Goal: Task Accomplishment & Management: Use online tool/utility

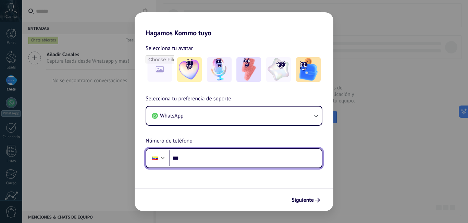
click at [257, 157] on input "***" at bounding box center [245, 159] width 153 height 16
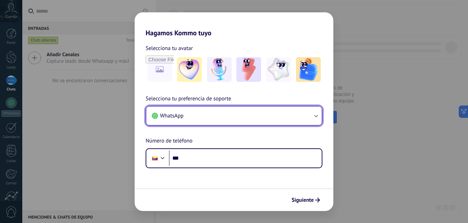
click at [265, 122] on button "WhatsApp" at bounding box center [234, 116] width 176 height 19
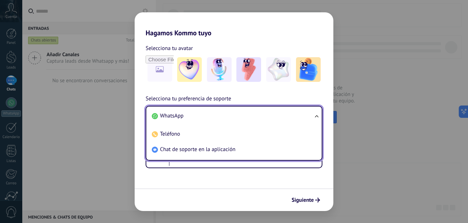
click at [265, 122] on li "WhatsApp" at bounding box center [232, 115] width 167 height 15
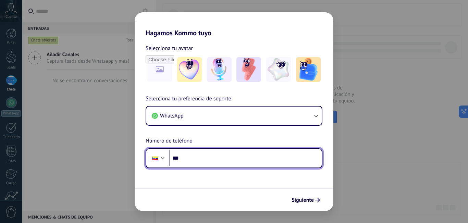
click at [240, 158] on input "***" at bounding box center [245, 159] width 153 height 16
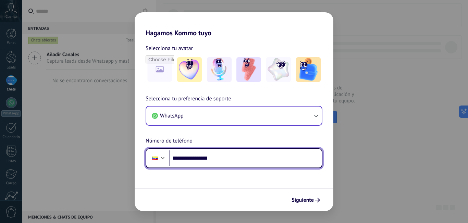
type input "**********"
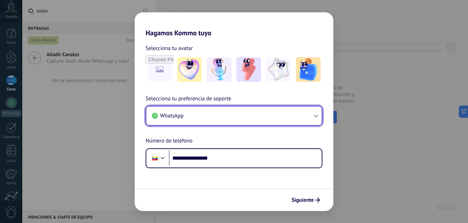
click at [312, 114] on button "WhatsApp" at bounding box center [234, 116] width 176 height 19
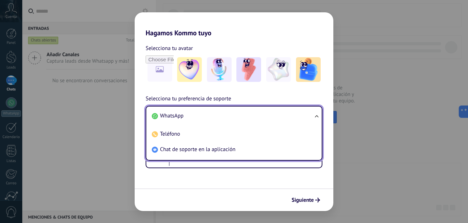
click at [320, 113] on ul "WhatsApp Teléfono Chat de soporte en la aplicación" at bounding box center [234, 133] width 177 height 55
click at [331, 120] on div "**********" at bounding box center [234, 132] width 199 height 74
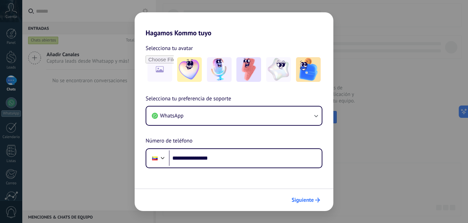
click at [308, 201] on span "Siguiente" at bounding box center [303, 200] width 22 height 5
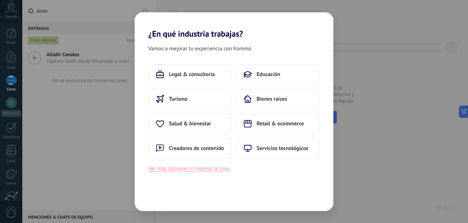
click at [200, 172] on button "Ver más opciones o ingresa la tuya" at bounding box center [188, 168] width 81 height 9
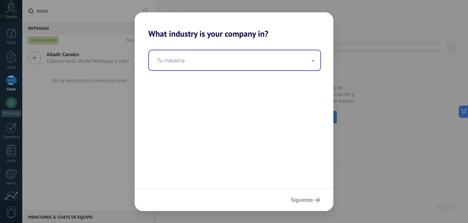
click at [193, 57] on input "text" at bounding box center [234, 60] width 171 height 20
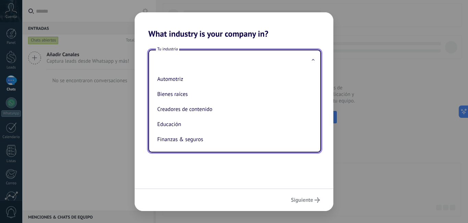
click at [257, 187] on div "Tu industria Automotriz Bienes raíces Creadores de contenido Educación Finanzas…" at bounding box center [234, 114] width 199 height 150
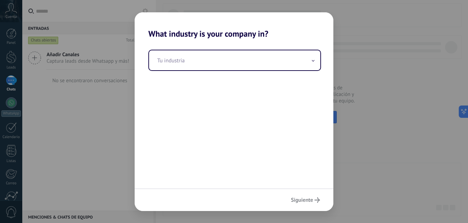
click at [253, 120] on div "Tu industria" at bounding box center [234, 114] width 199 height 150
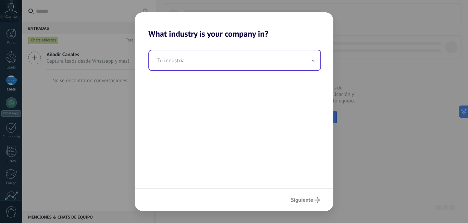
click at [308, 62] on input "text" at bounding box center [234, 60] width 171 height 20
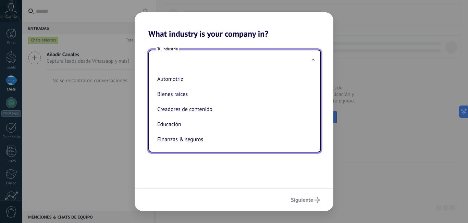
click at [200, 165] on div "Tu industria Automotriz Bienes raíces Creadores de contenido Educación Finanzas…" at bounding box center [234, 114] width 199 height 150
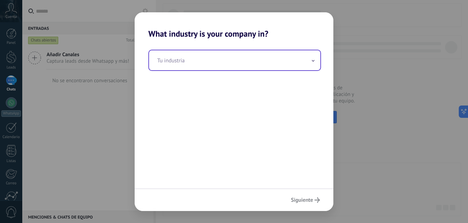
click at [313, 57] on input "text" at bounding box center [234, 60] width 171 height 20
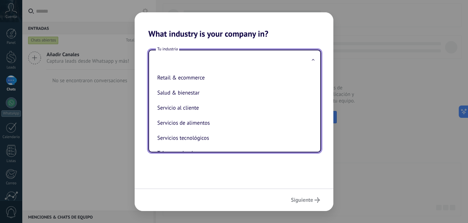
scroll to position [182, 0]
click at [228, 161] on div "Tu industria Automotriz Bienes raíces Creadores de contenido Educación Finanzas…" at bounding box center [234, 114] width 199 height 150
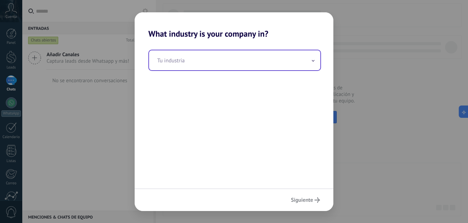
click at [242, 54] on input "text" at bounding box center [234, 60] width 171 height 20
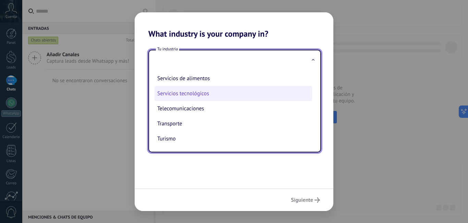
click at [209, 96] on li "Servicios tecnológicos" at bounding box center [234, 93] width 158 height 15
type input "**********"
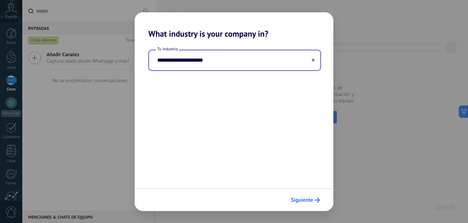
click at [313, 201] on span "Siguiente" at bounding box center [302, 200] width 22 height 5
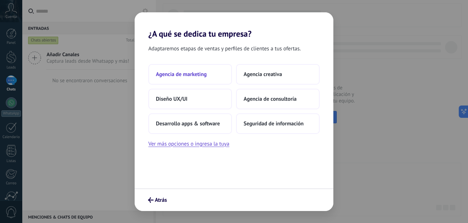
click at [172, 77] on span "Agencia de marketing" at bounding box center [181, 74] width 51 height 7
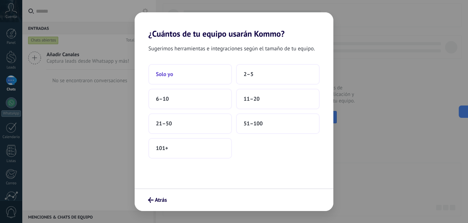
click at [180, 72] on button "Solo yo" at bounding box center [190, 74] width 84 height 21
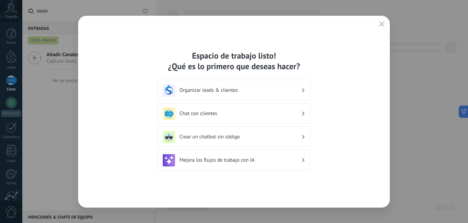
click at [378, 22] on button "button" at bounding box center [382, 25] width 9 height 10
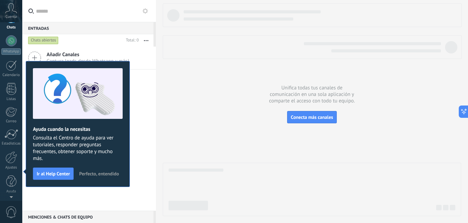
scroll to position [0, 0]
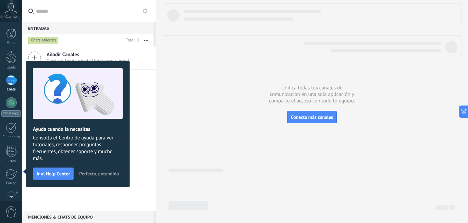
click at [148, 104] on div "Añadir Canales Captura leads desde Whatsapp y más! No se encontraron conversaci…" at bounding box center [89, 129] width 134 height 164
click at [79, 176] on span "Perfecto, entendido" at bounding box center [99, 173] width 40 height 5
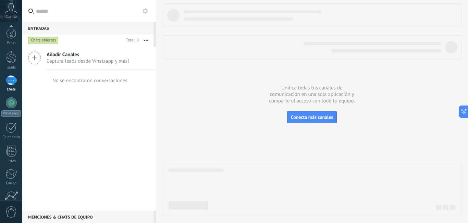
scroll to position [62, 0]
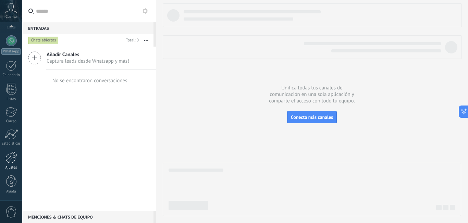
click at [14, 155] on div at bounding box center [11, 158] width 12 height 12
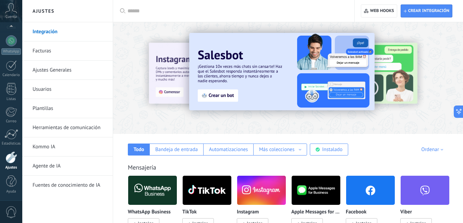
click at [71, 126] on link "Herramientas de comunicación" at bounding box center [69, 127] width 73 height 19
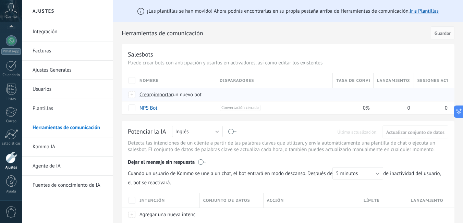
click at [171, 96] on span "importar" at bounding box center [163, 95] width 19 height 7
click at [0, 0] on input "importar un nuevo bot" at bounding box center [0, 0] width 0 height 0
click at [165, 96] on span "importar" at bounding box center [163, 95] width 19 height 7
click at [0, 0] on input "importar un nuevo bot" at bounding box center [0, 0] width 0 height 0
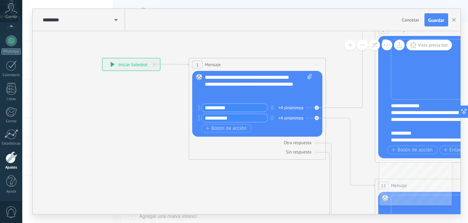
drag, startPoint x: 164, startPoint y: 154, endPoint x: 155, endPoint y: 150, distance: 9.6
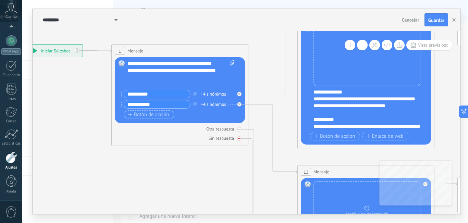
drag, startPoint x: 83, startPoint y: 134, endPoint x: 200, endPoint y: 130, distance: 116.7
click at [54, 128] on icon at bounding box center [457, 175] width 1209 height 687
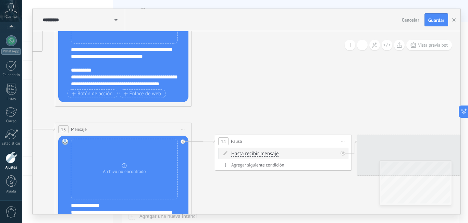
drag, startPoint x: 428, startPoint y: 118, endPoint x: 209, endPoint y: 81, distance: 222.6
click at [209, 81] on icon at bounding box center [214, 132] width 1209 height 687
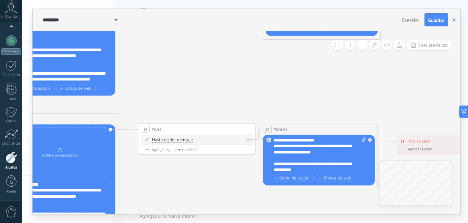
drag, startPoint x: 397, startPoint y: 91, endPoint x: 355, endPoint y: 81, distance: 42.9
click at [301, 88] on icon at bounding box center [138, 121] width 1040 height 591
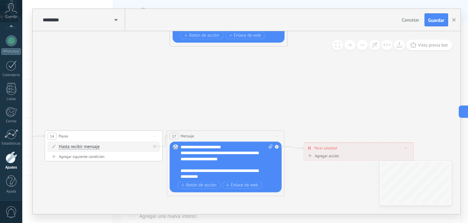
drag, startPoint x: 376, startPoint y: 73, endPoint x: 288, endPoint y: 80, distance: 88.1
click at [288, 80] on icon at bounding box center [45, 128] width 1040 height 591
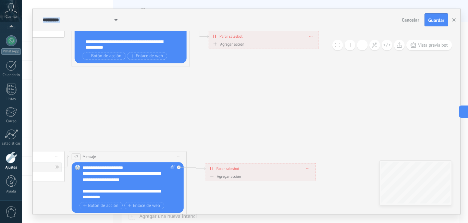
drag, startPoint x: 292, startPoint y: 107, endPoint x: 250, endPoint y: 114, distance: 43.1
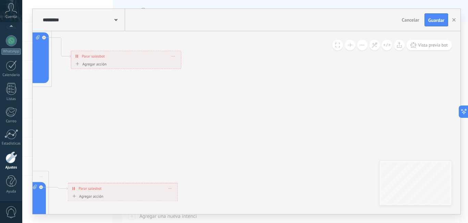
drag, startPoint x: 347, startPoint y: 111, endPoint x: 214, endPoint y: 141, distance: 136.4
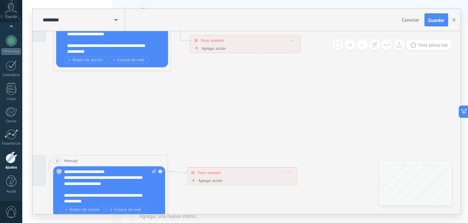
drag, startPoint x: 196, startPoint y: 119, endPoint x: 294, endPoint y: 125, distance: 97.5
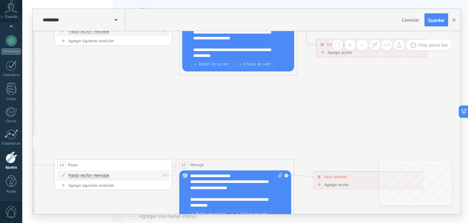
click at [286, 134] on icon at bounding box center [54, 157] width 1040 height 591
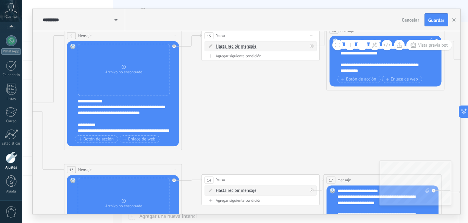
drag, startPoint x: 214, startPoint y: 123, endPoint x: 287, endPoint y: 123, distance: 72.7
click at [287, 123] on icon at bounding box center [202, 172] width 1040 height 591
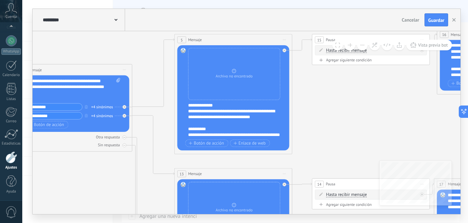
drag, startPoint x: 287, startPoint y: 123, endPoint x: 369, endPoint y: 126, distance: 82.3
click at [369, 126] on icon at bounding box center [312, 176] width 1040 height 591
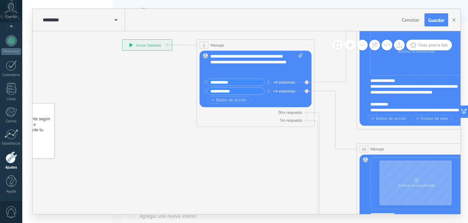
drag, startPoint x: 105, startPoint y: 167, endPoint x: 277, endPoint y: 140, distance: 175.0
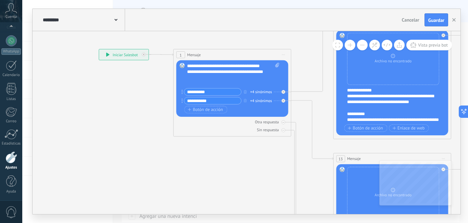
drag, startPoint x: 148, startPoint y: 129, endPoint x: 196, endPoint y: 133, distance: 48.2
click at [273, 133] on icon at bounding box center [471, 161] width 1040 height 591
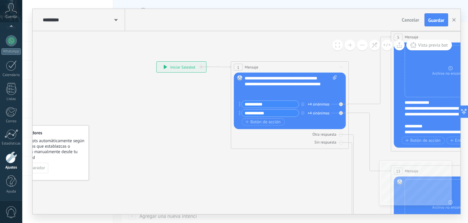
drag, startPoint x: 199, startPoint y: 123, endPoint x: 106, endPoint y: 132, distance: 92.9
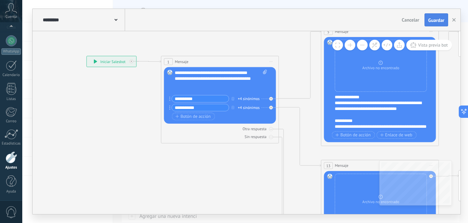
click at [437, 23] on button "Guardar" at bounding box center [437, 19] width 24 height 13
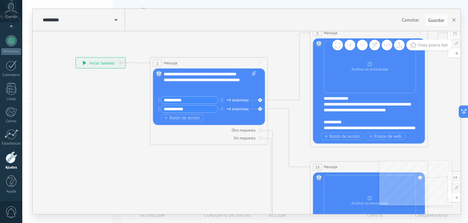
drag, startPoint x: 131, startPoint y: 125, endPoint x: 121, endPoint y: 126, distance: 9.7
click at [121, 126] on icon at bounding box center [448, 169] width 1040 height 591
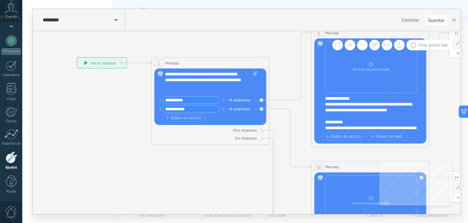
click at [251, 92] on div "**********" at bounding box center [211, 83] width 92 height 24
click at [57, 145] on icon at bounding box center [449, 169] width 1040 height 591
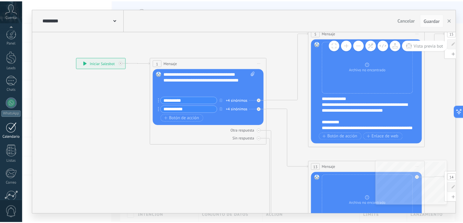
scroll to position [62, 0]
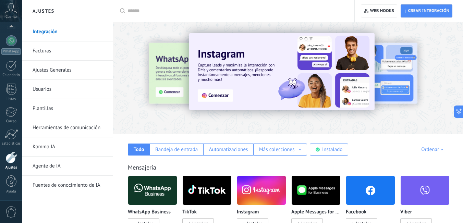
scroll to position [137, 0]
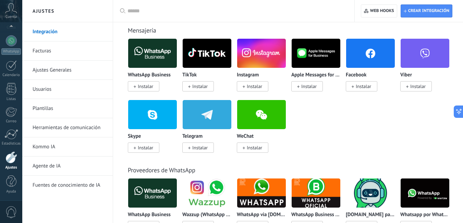
click at [69, 128] on link "Herramientas de comunicación" at bounding box center [69, 127] width 73 height 19
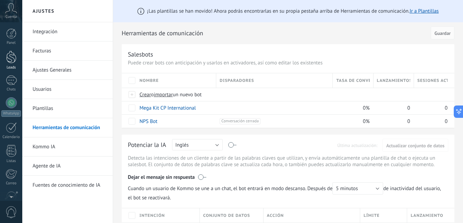
click at [5, 54] on link "Leads" at bounding box center [11, 60] width 22 height 19
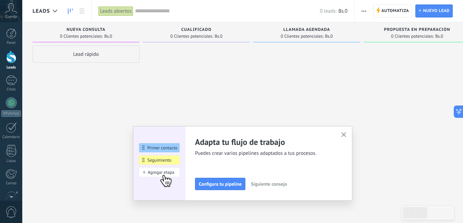
click at [346, 135] on icon "button" at bounding box center [344, 134] width 5 height 5
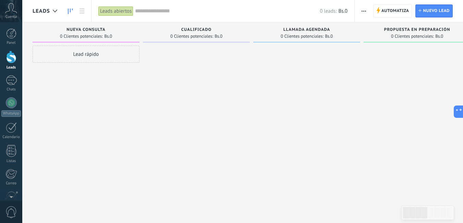
click at [328, 98] on div at bounding box center [306, 113] width 107 height 134
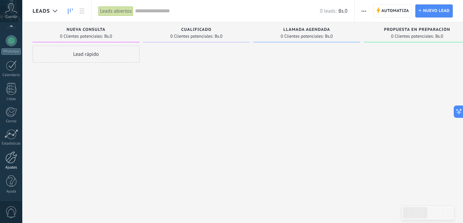
click at [11, 164] on link "Ajustes" at bounding box center [11, 161] width 22 height 19
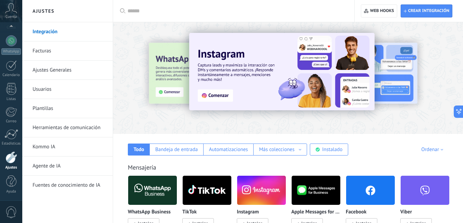
click at [173, 10] on input "text" at bounding box center [236, 11] width 217 height 7
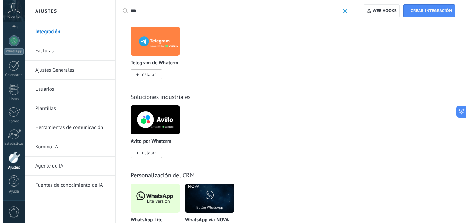
scroll to position [343, 0]
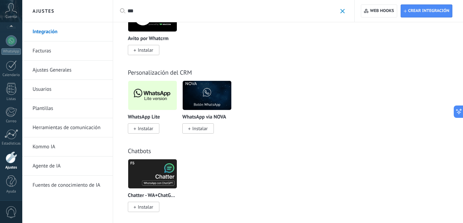
type input "***"
click at [145, 128] on span "Instalar" at bounding box center [145, 129] width 15 height 6
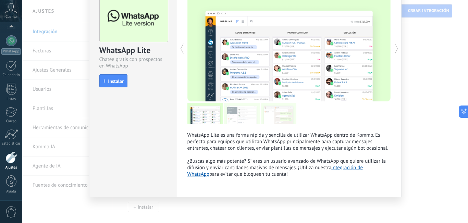
scroll to position [0, 0]
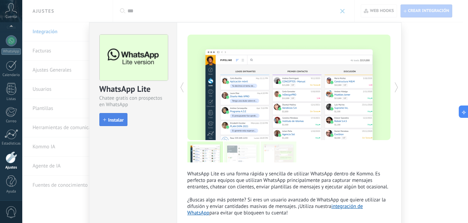
click at [111, 114] on button "Instalar" at bounding box center [113, 119] width 28 height 13
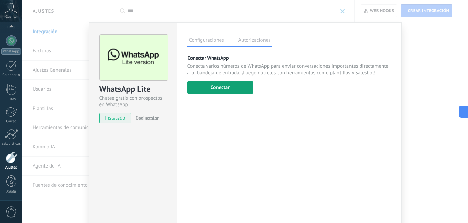
click at [221, 88] on button "Conectar" at bounding box center [221, 87] width 66 height 12
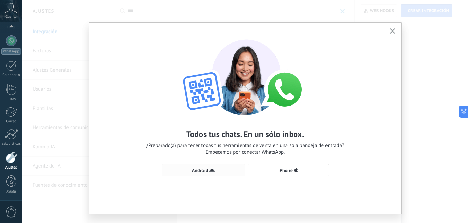
click at [199, 167] on button "Android" at bounding box center [204, 170] width 84 height 12
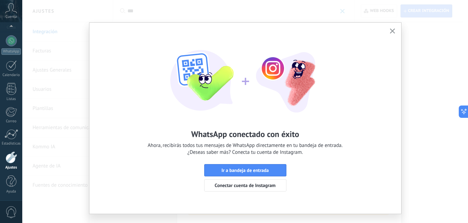
click at [393, 31] on icon "button" at bounding box center [392, 30] width 5 height 5
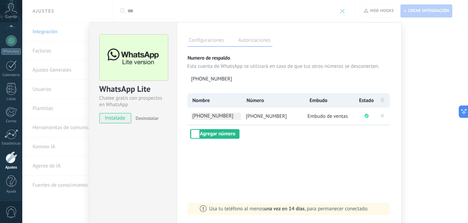
click at [224, 120] on span "[PHONE_NUMBER]" at bounding box center [216, 116] width 50 height 7
click at [224, 120] on input "**********" at bounding box center [216, 116] width 50 height 7
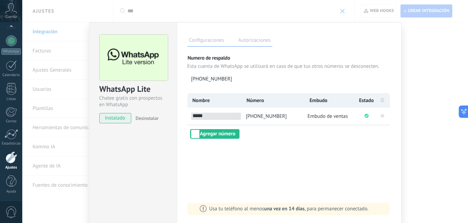
type input "*****"
click at [279, 131] on div "Nombre Número Embudo Estado ***** [PHONE_NUMBER] Embudo de ventas Agregar número" at bounding box center [290, 116] width 204 height 46
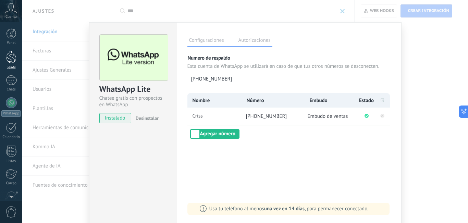
click at [7, 68] on div "Leads" at bounding box center [11, 67] width 20 height 4
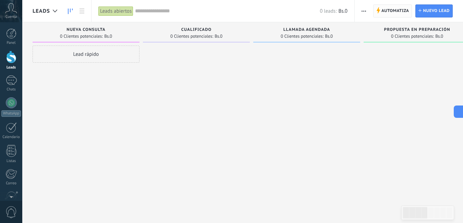
click at [394, 14] on span "Automatiza" at bounding box center [396, 11] width 28 height 12
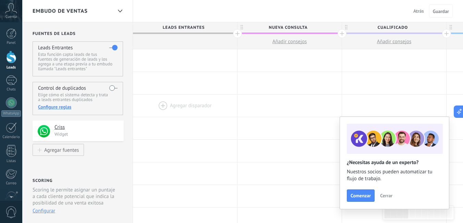
click at [172, 102] on div at bounding box center [185, 106] width 104 height 22
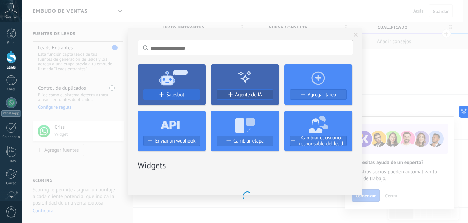
click at [180, 95] on span "Salesbot" at bounding box center [175, 95] width 18 height 6
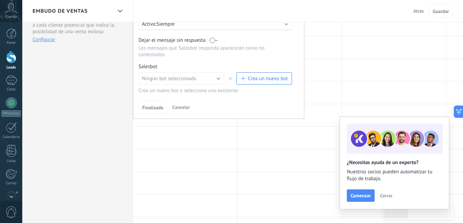
scroll to position [103, 0]
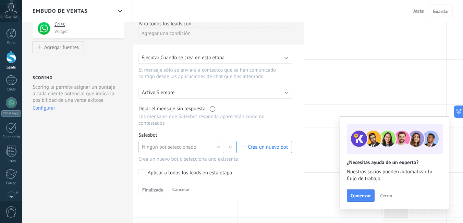
click at [218, 142] on button "Ningún bot seleccionado" at bounding box center [182, 147] width 86 height 12
click at [201, 156] on span "Mega Kit CP International" at bounding box center [177, 159] width 87 height 7
click at [159, 188] on span "Finalizado" at bounding box center [152, 190] width 21 height 5
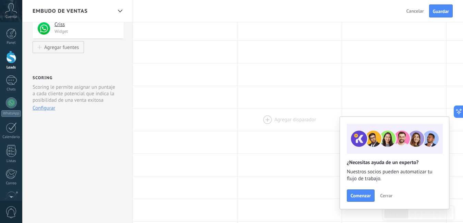
scroll to position [0, 0]
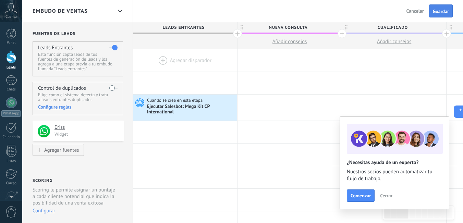
click at [439, 13] on span "Guardar" at bounding box center [441, 11] width 16 height 5
click at [14, 77] on div at bounding box center [11, 80] width 11 height 10
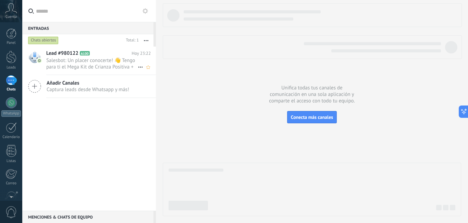
click at [120, 57] on h2 "Lead #980122 A100" at bounding box center [88, 53] width 85 height 7
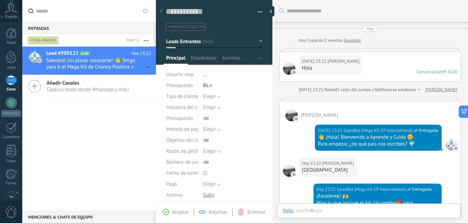
scroll to position [10, 0]
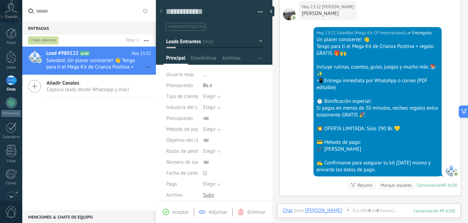
click at [258, 13] on span "button" at bounding box center [260, 12] width 5 height 1
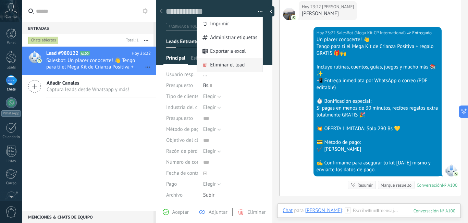
click at [236, 68] on span "Eliminar el lead" at bounding box center [227, 65] width 35 height 14
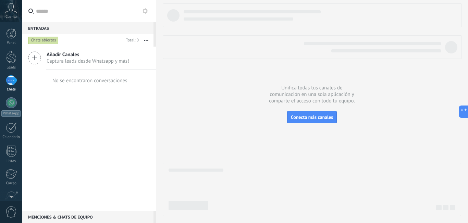
click at [15, 80] on div at bounding box center [11, 80] width 11 height 10
click at [11, 77] on div at bounding box center [11, 80] width 11 height 10
click at [11, 66] on div "Leads" at bounding box center [11, 67] width 20 height 4
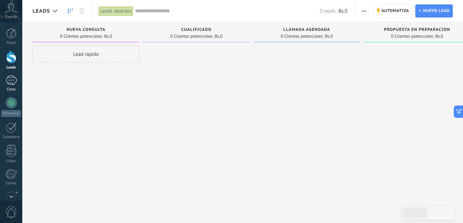
click at [14, 83] on div at bounding box center [11, 80] width 11 height 10
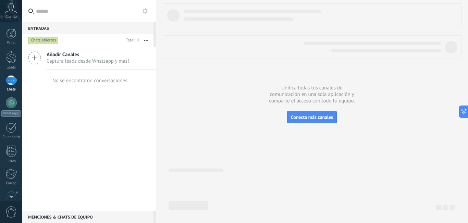
click at [115, 110] on div "Añadir Canales Captura leads desde Whatsapp y más! No se encontraron conversaci…" at bounding box center [89, 129] width 134 height 164
